Goal: Task Accomplishment & Management: Manage account settings

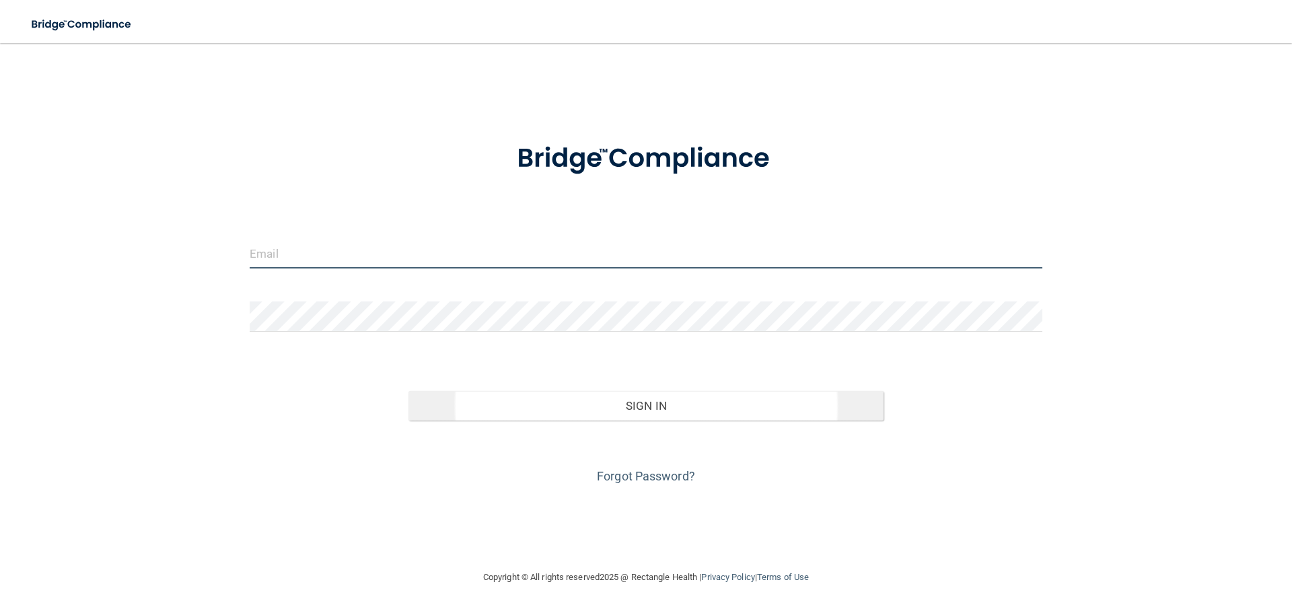
type input "[EMAIL_ADDRESS][DOMAIN_NAME]"
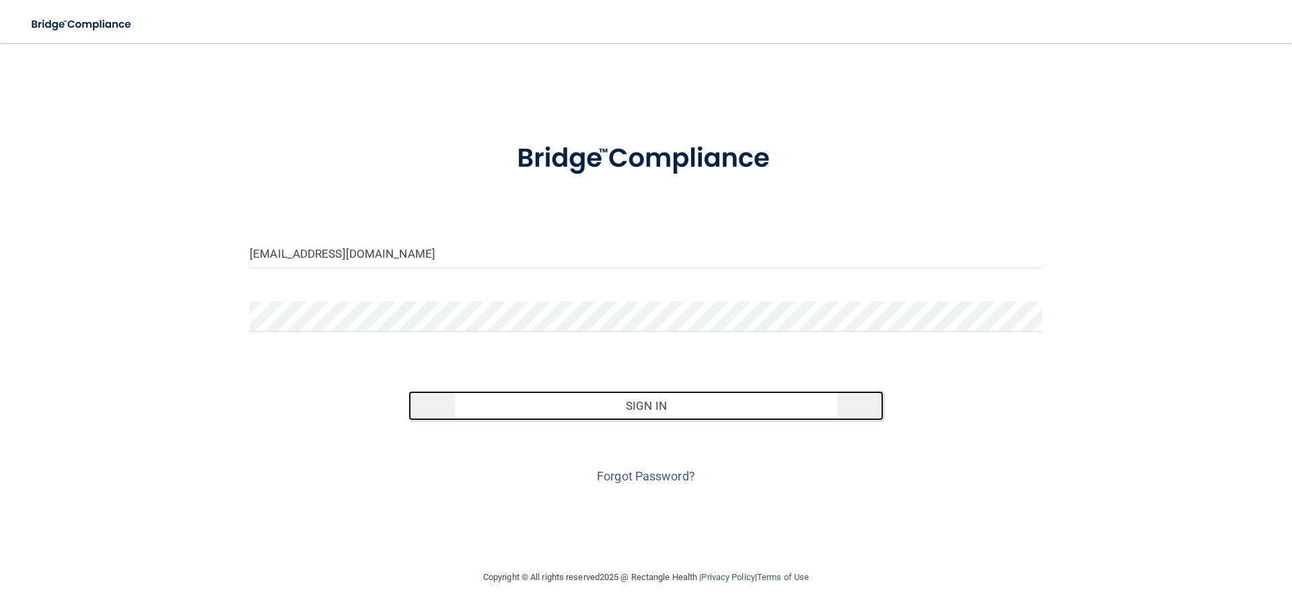
click at [719, 391] on button "Sign In" at bounding box center [647, 406] width 476 height 30
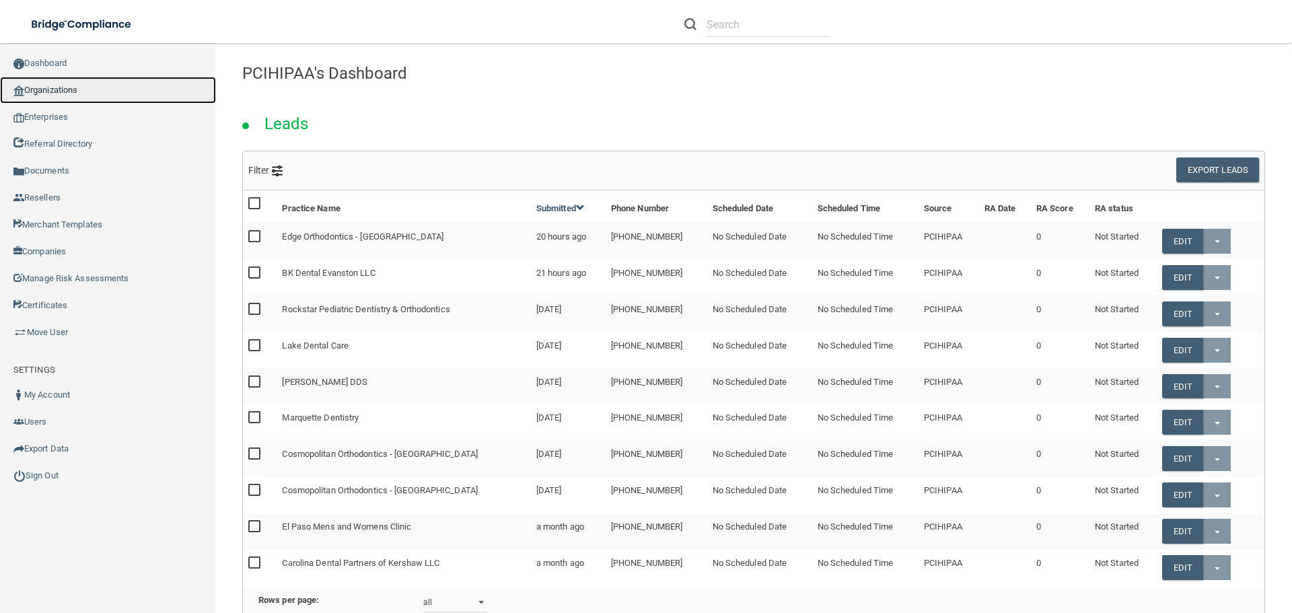
click at [75, 92] on link "Organizations" at bounding box center [108, 90] width 216 height 27
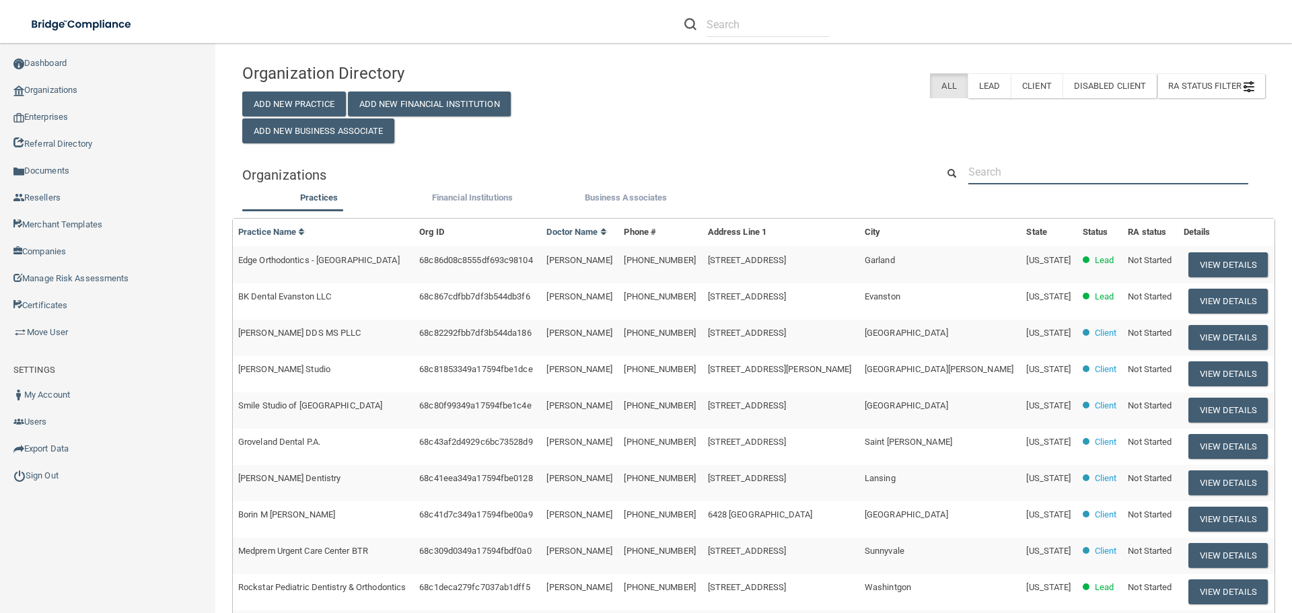
click at [1053, 166] on input "text" at bounding box center [1109, 172] width 280 height 25
paste input "(920) 922-7012"
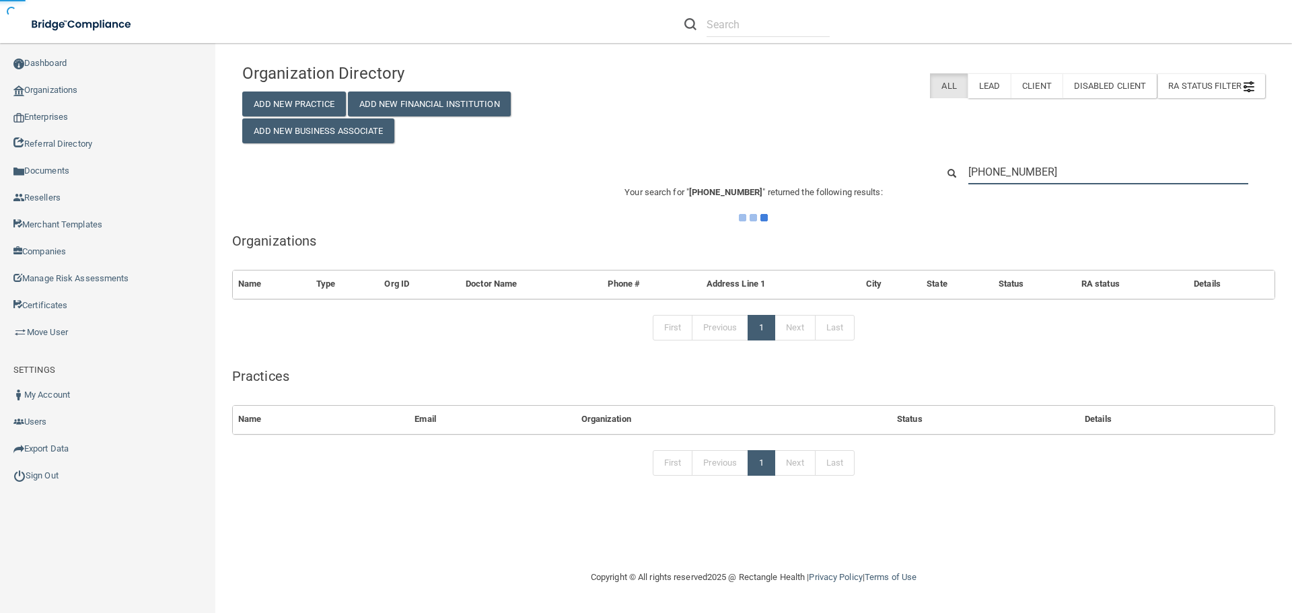
type input "(920) 922-7012"
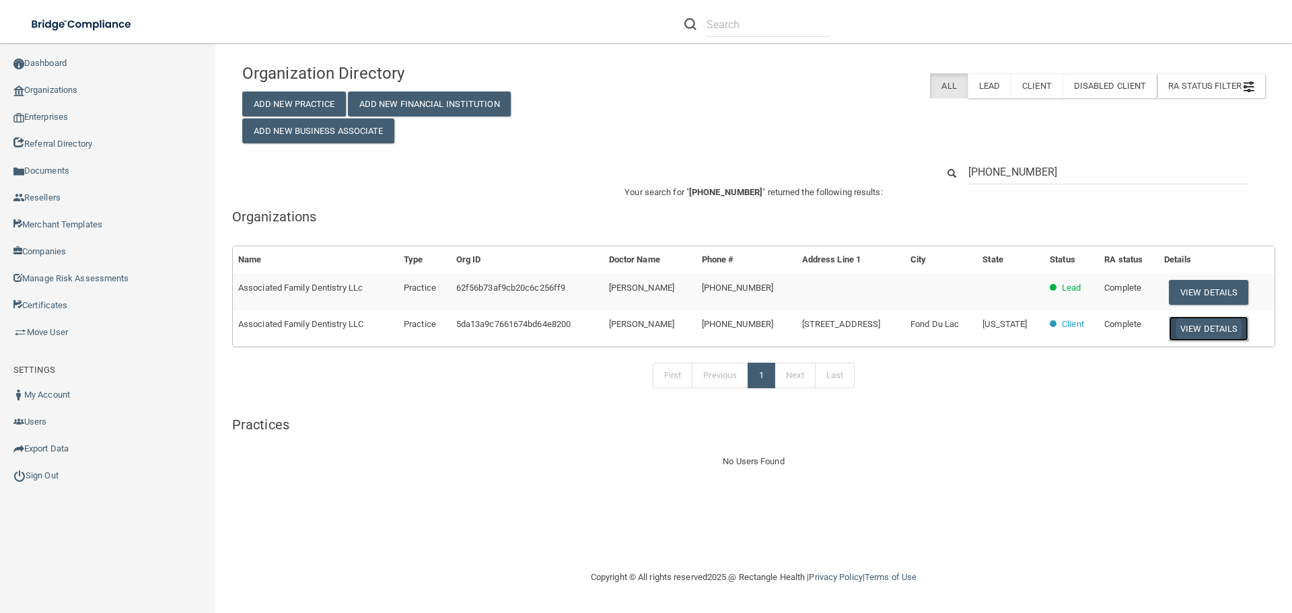
click at [1205, 329] on button "View Details" at bounding box center [1208, 328] width 79 height 25
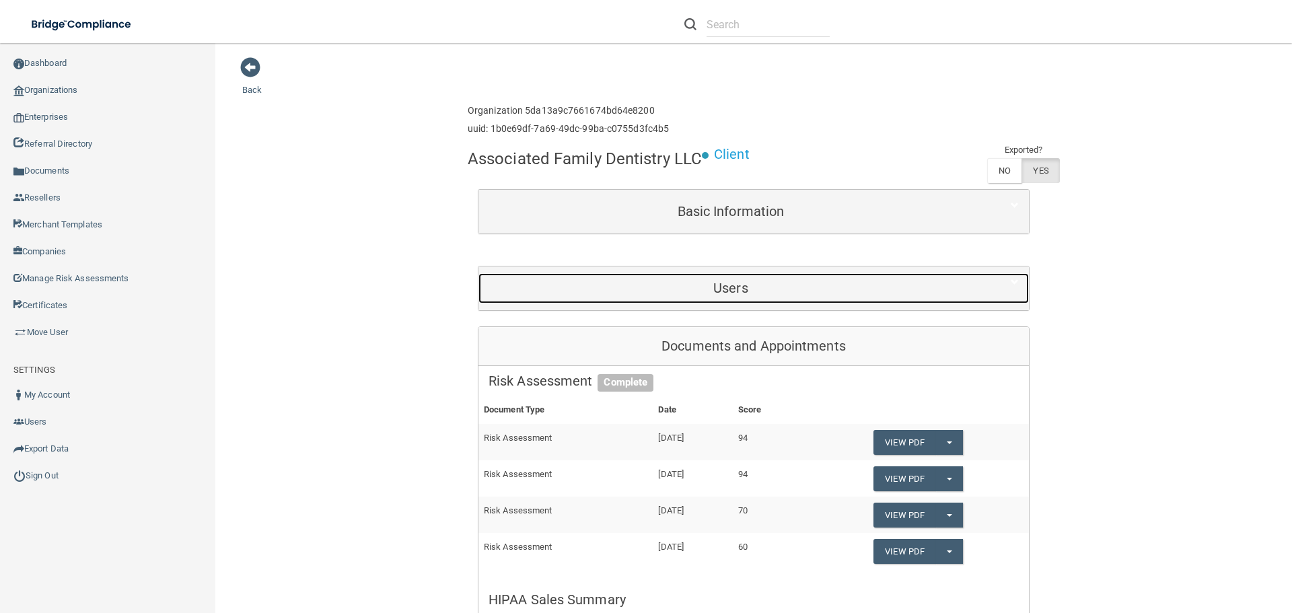
click at [755, 280] on div "Users" at bounding box center [731, 288] width 505 height 30
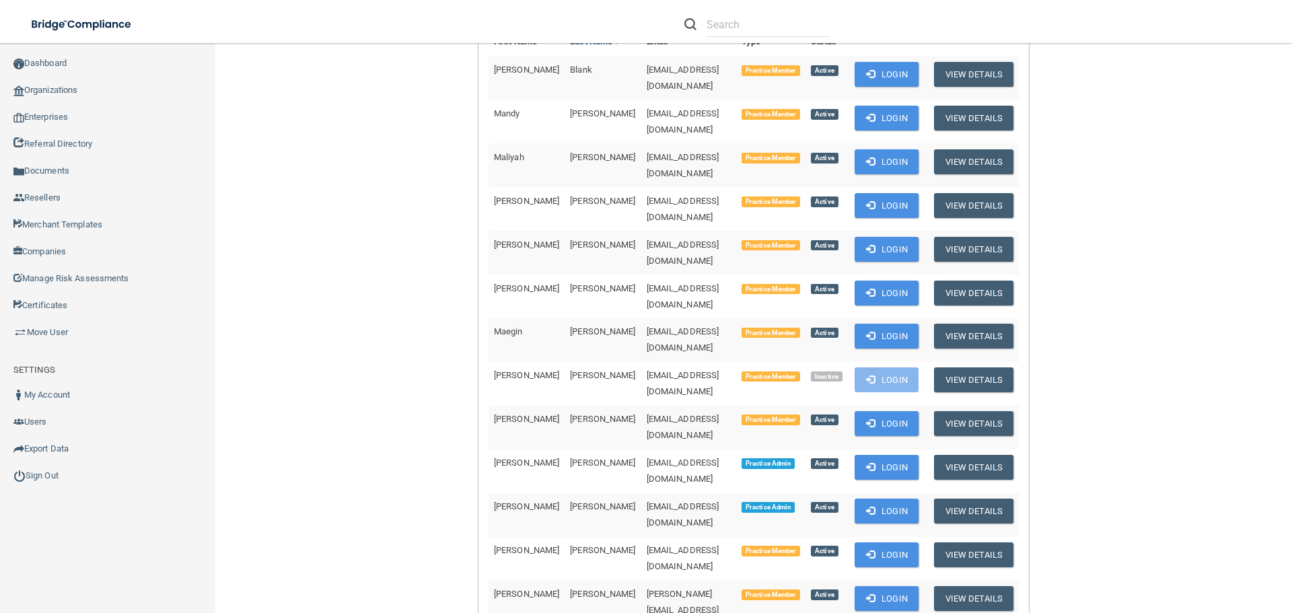
scroll to position [337, 0]
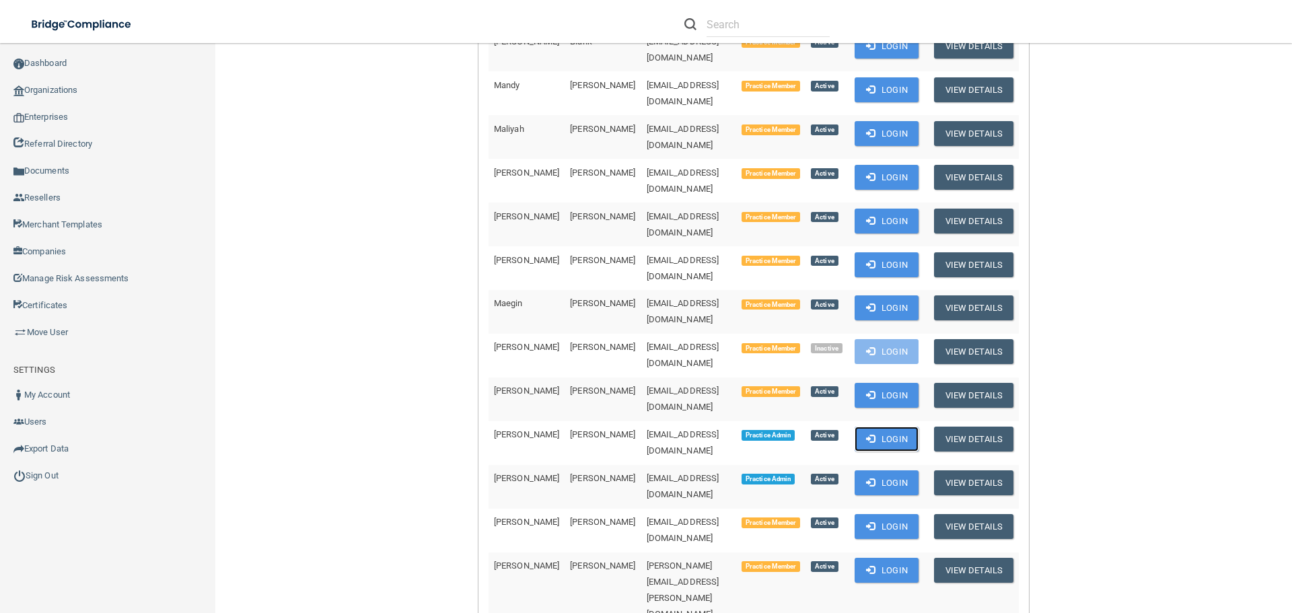
click at [903, 427] on button "Login" at bounding box center [887, 439] width 64 height 25
click at [42, 478] on link "Sign Out" at bounding box center [108, 475] width 216 height 27
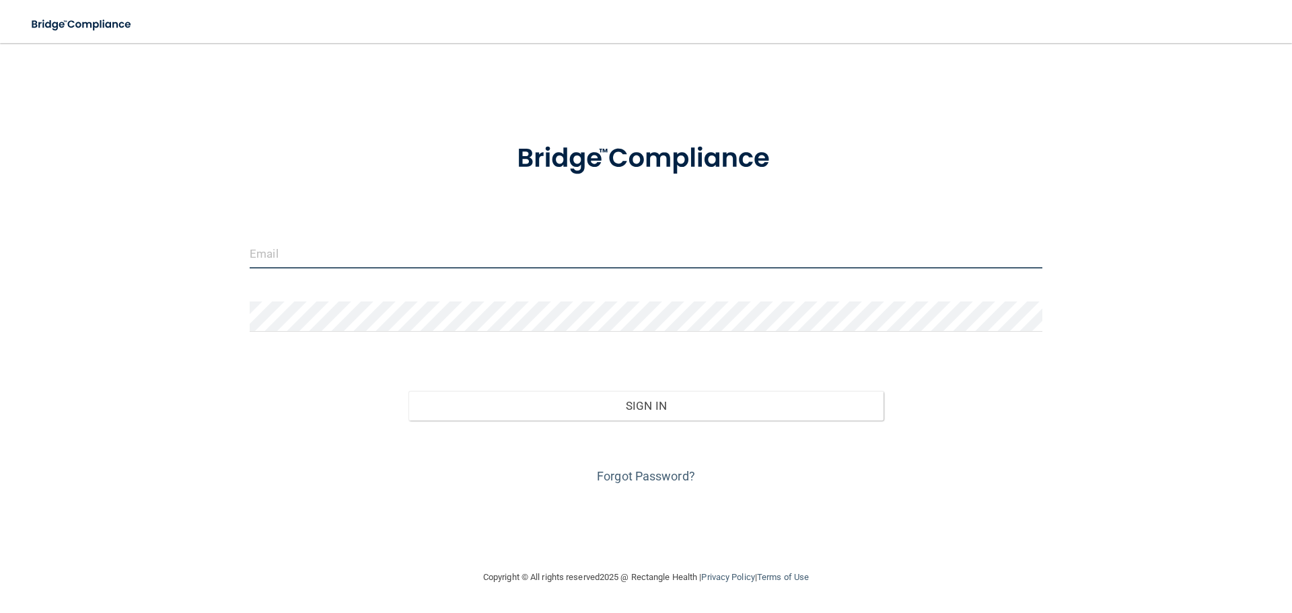
type input "[EMAIL_ADDRESS][DOMAIN_NAME]"
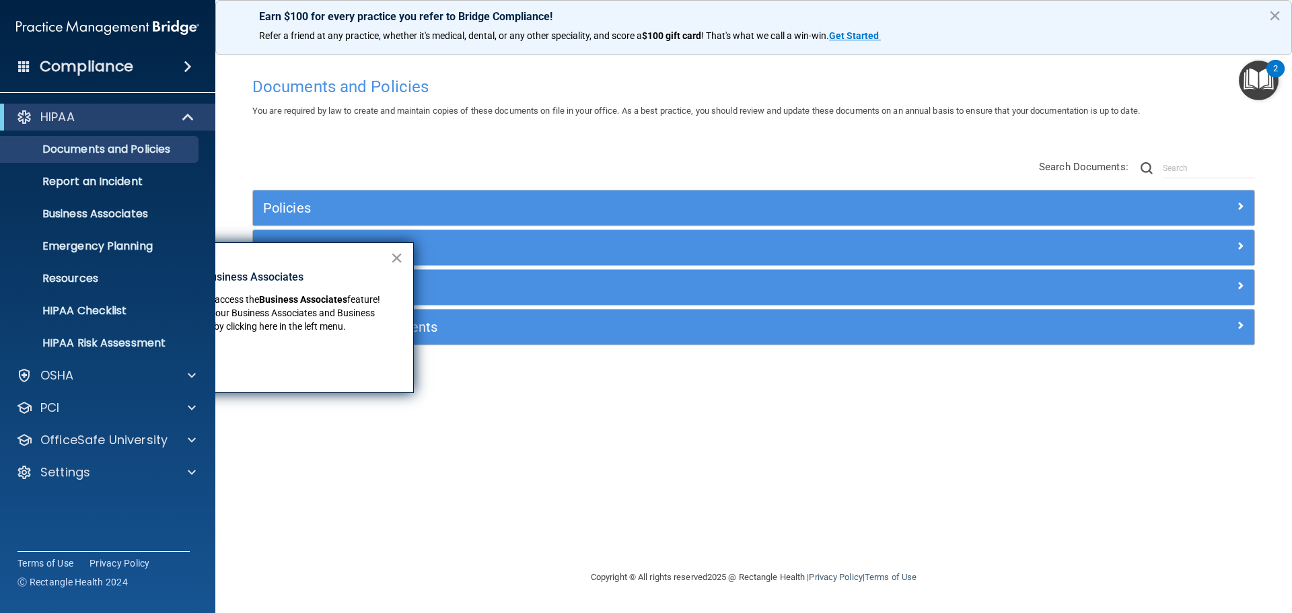
click at [395, 255] on button "×" at bounding box center [396, 258] width 13 height 22
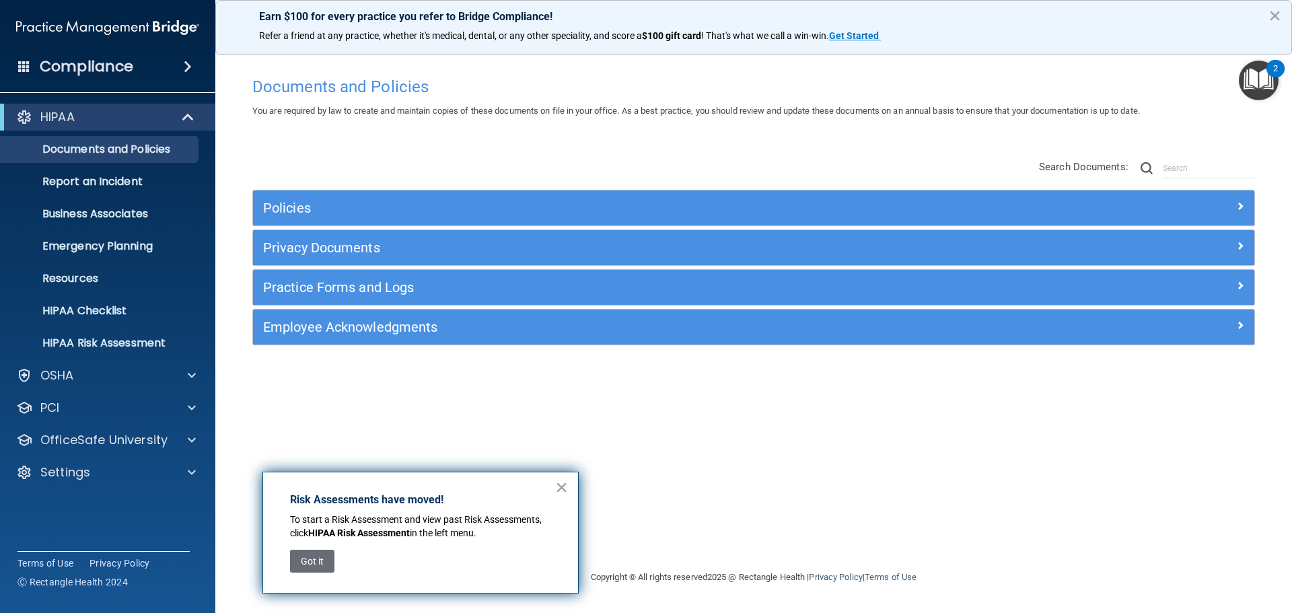
click at [557, 486] on button "×" at bounding box center [561, 488] width 13 height 22
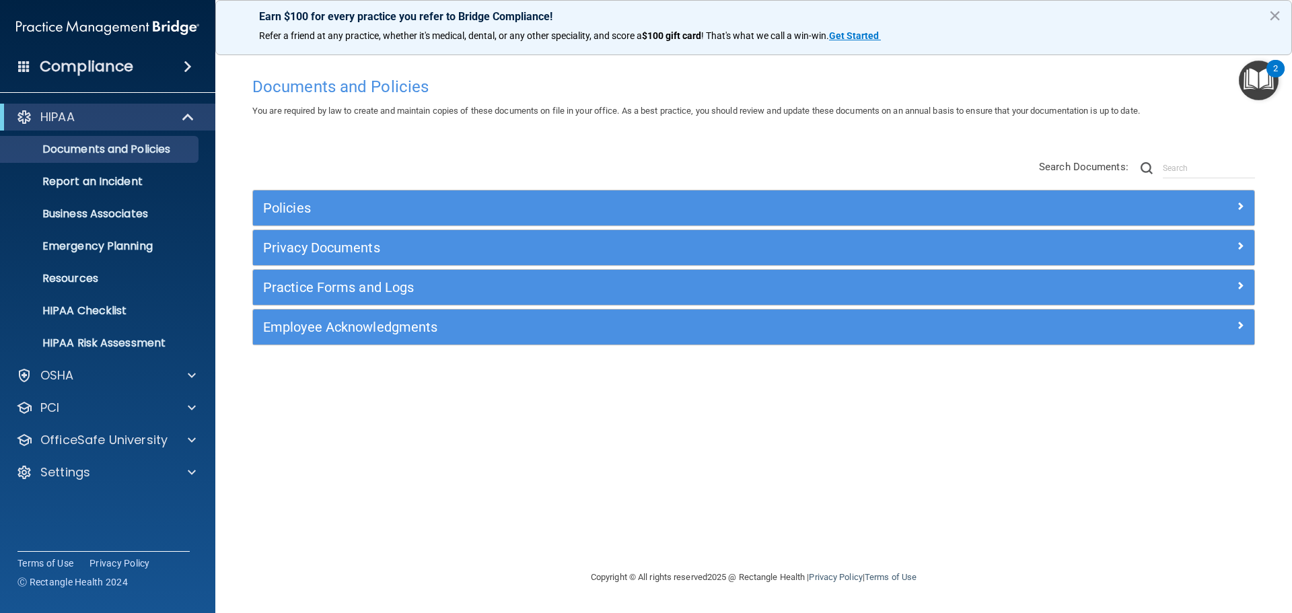
click at [101, 457] on div "HIPAA Documents and Policies Report an Incident Business Associates Emergency P…" at bounding box center [108, 297] width 216 height 398
click at [102, 470] on div "Settings" at bounding box center [89, 472] width 167 height 16
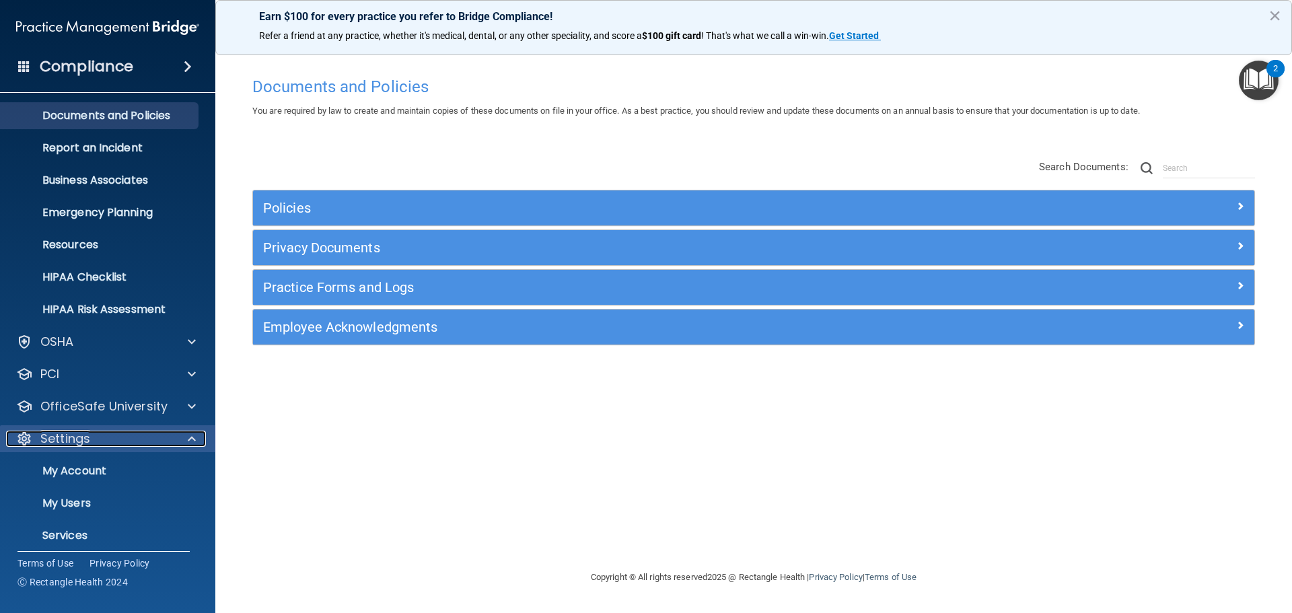
scroll to position [73, 0]
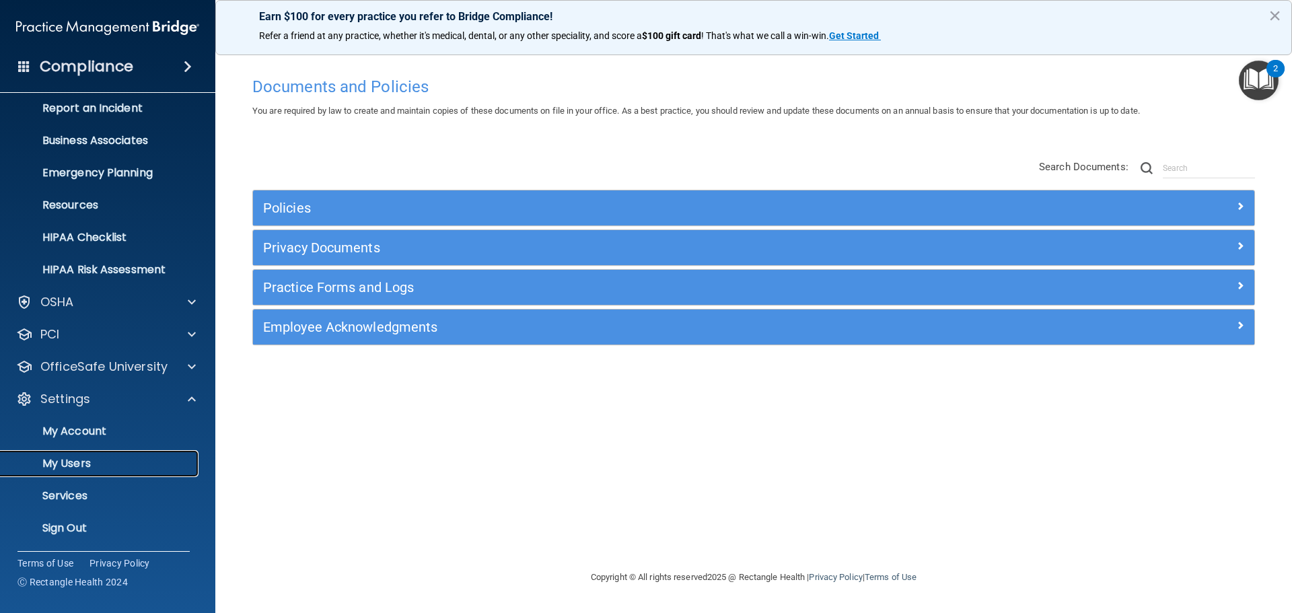
click at [87, 460] on p "My Users" at bounding box center [101, 463] width 184 height 13
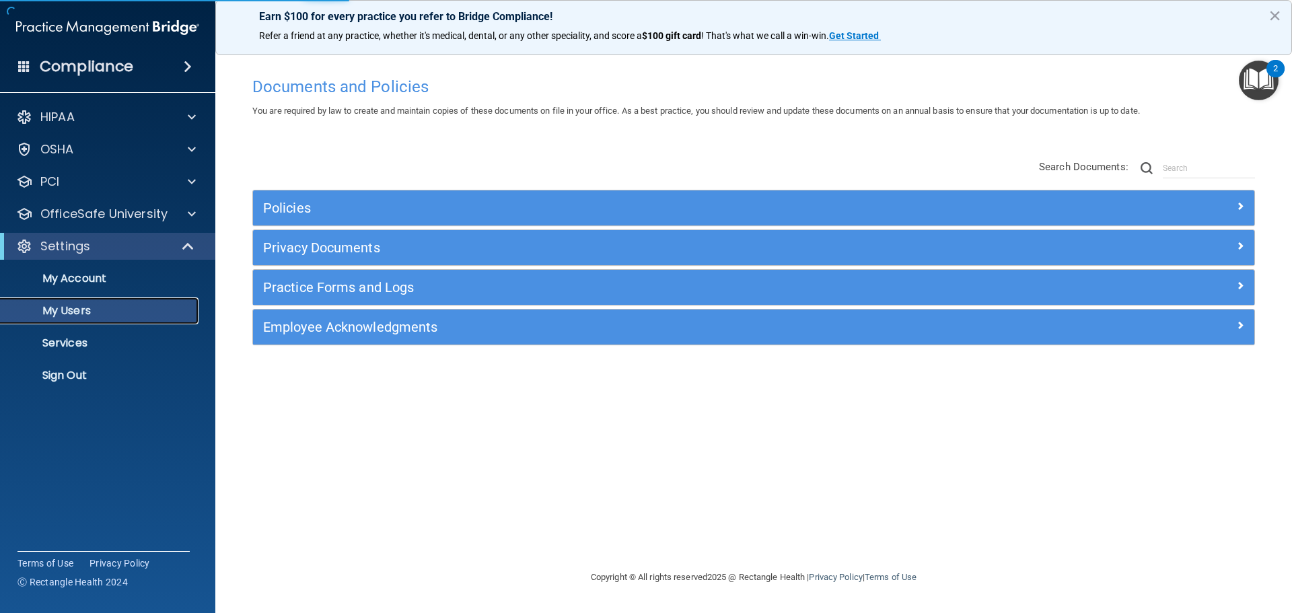
select select "20"
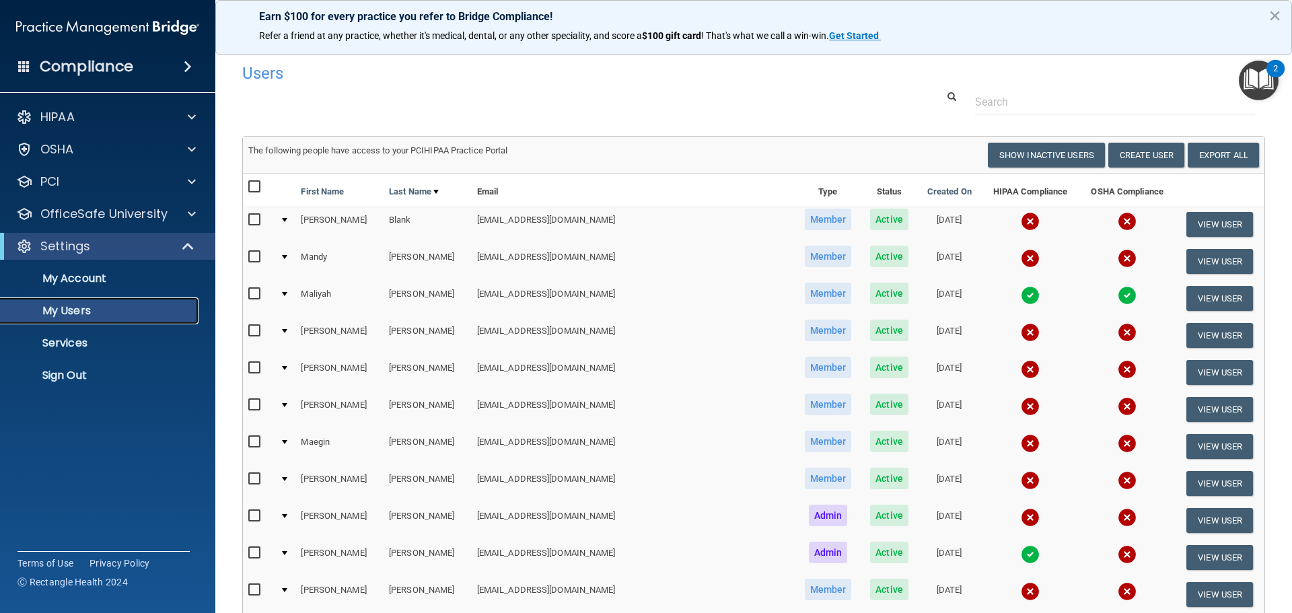
scroll to position [67, 0]
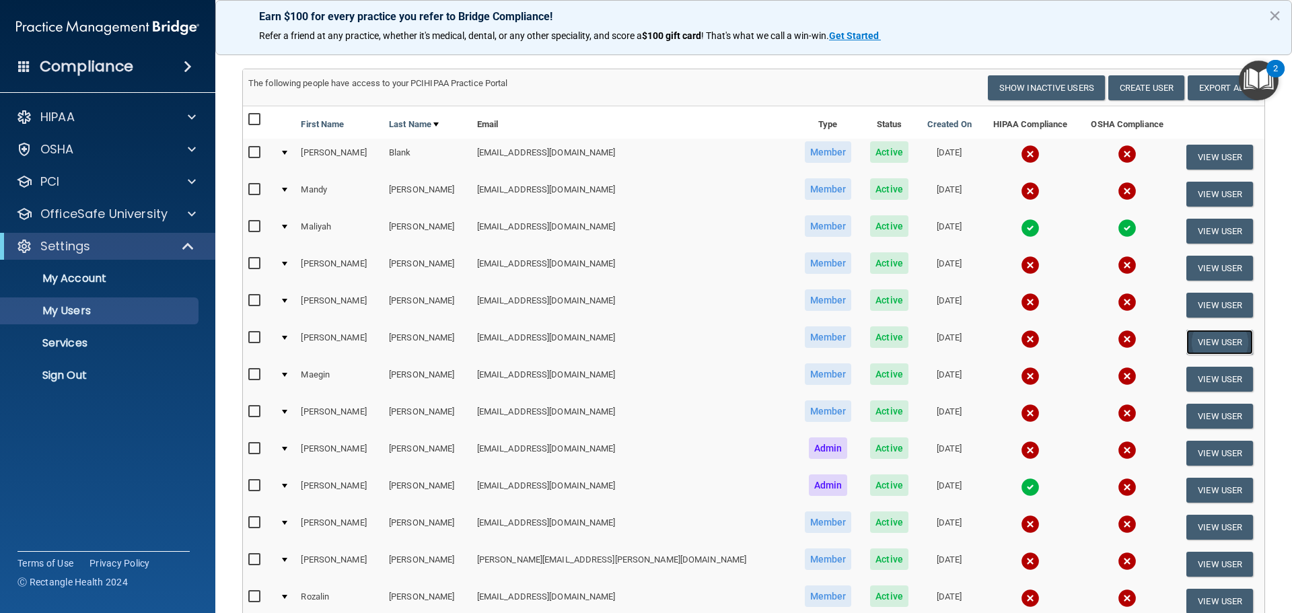
click at [1195, 338] on button "View User" at bounding box center [1220, 342] width 67 height 25
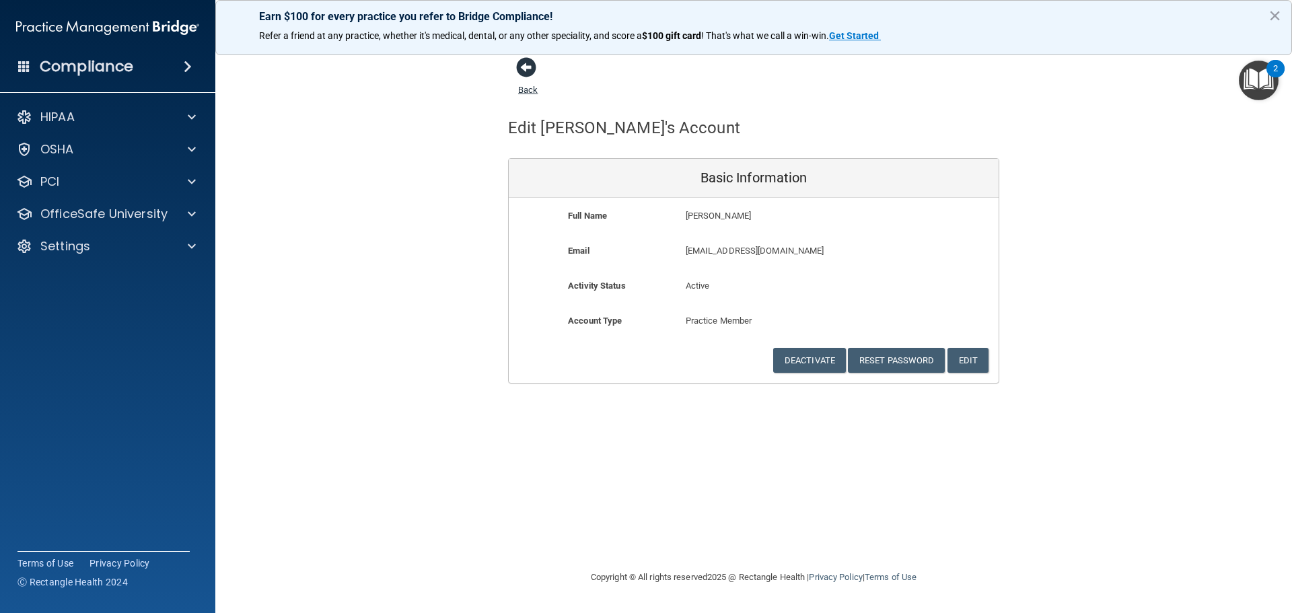
click at [525, 59] on span at bounding box center [526, 67] width 20 height 20
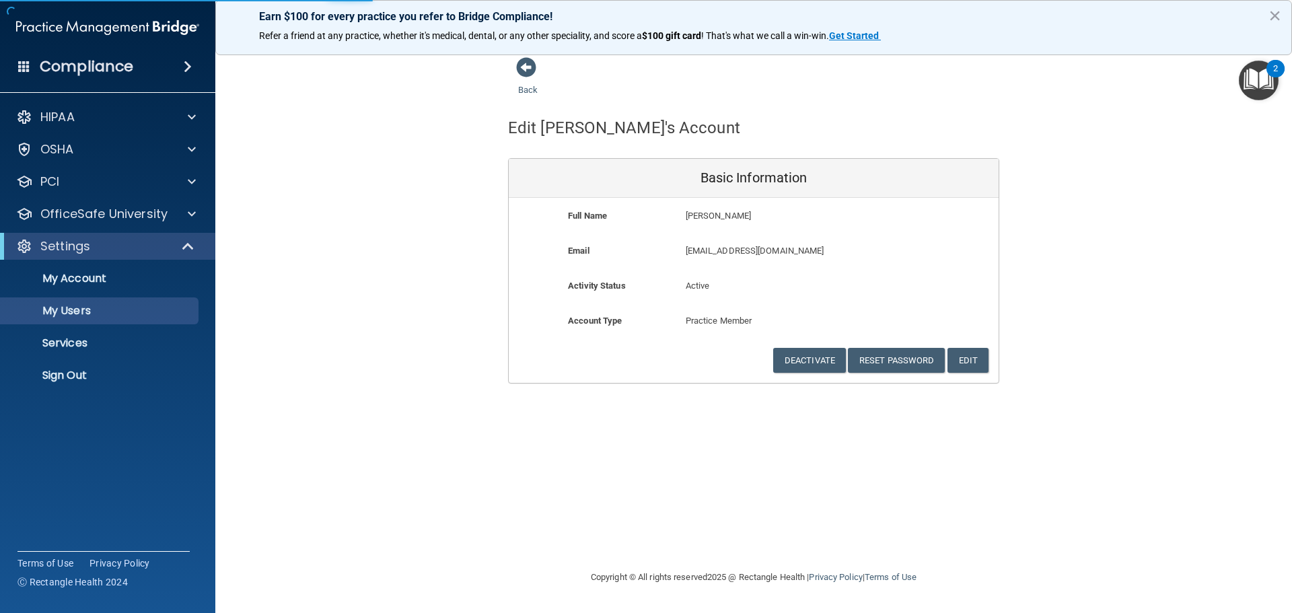
select select "20"
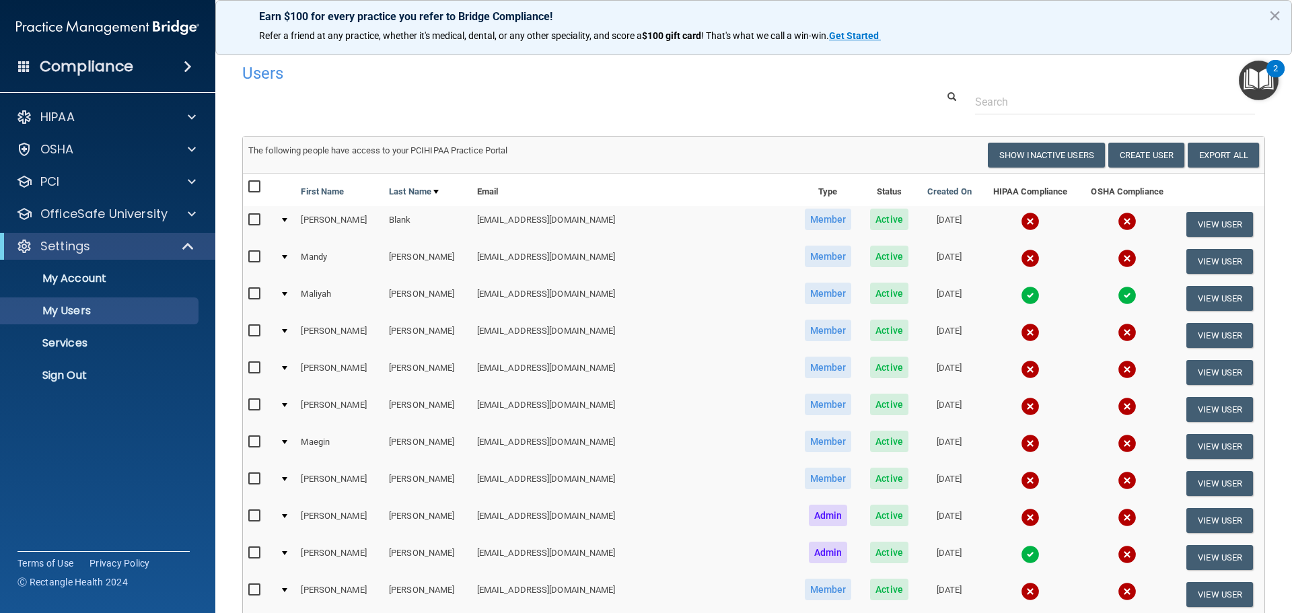
click at [431, 100] on div at bounding box center [753, 102] width 1043 height 25
click at [63, 373] on p "Sign Out" at bounding box center [101, 375] width 184 height 13
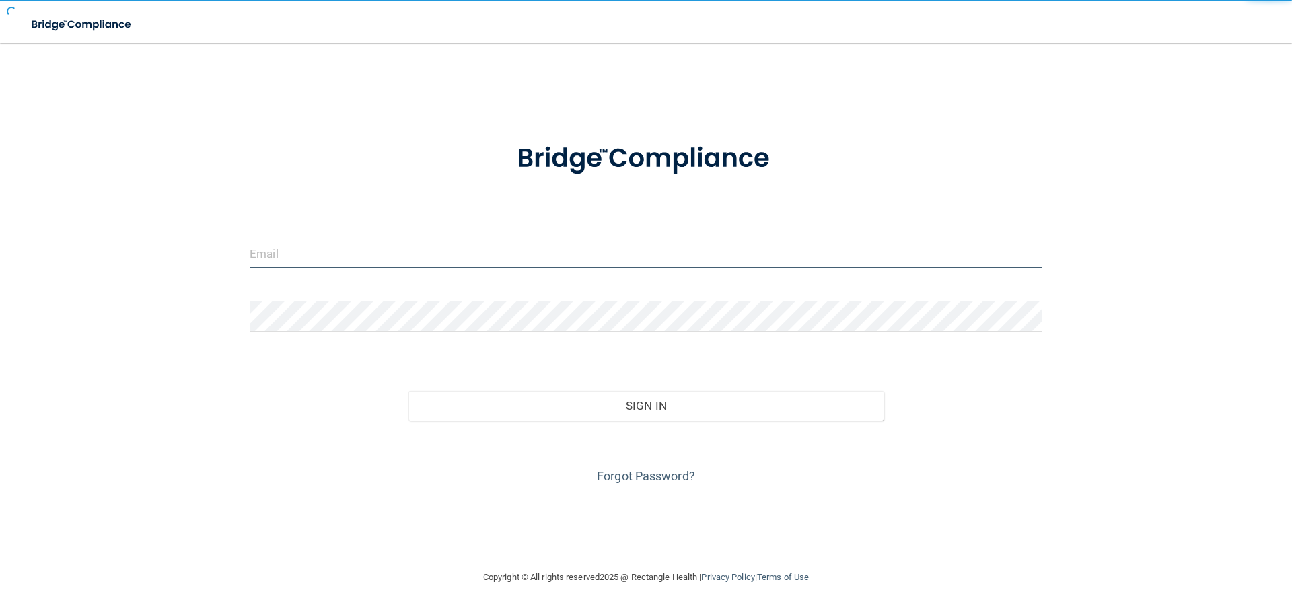
type input "[EMAIL_ADDRESS][DOMAIN_NAME]"
